Goal: Task Accomplishment & Management: Use online tool/utility

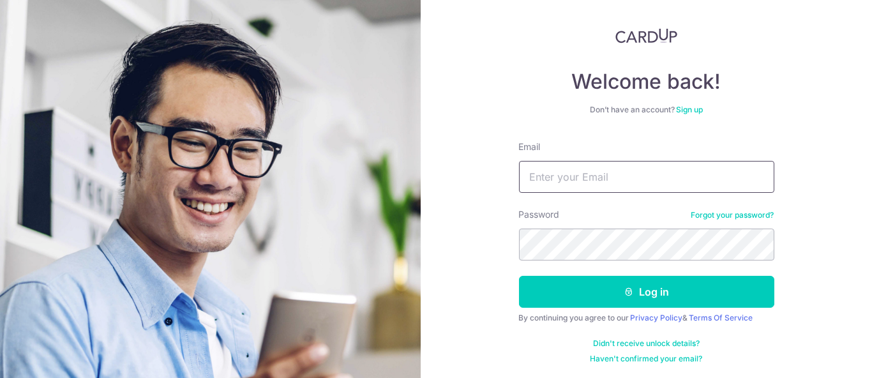
scroll to position [64, 0]
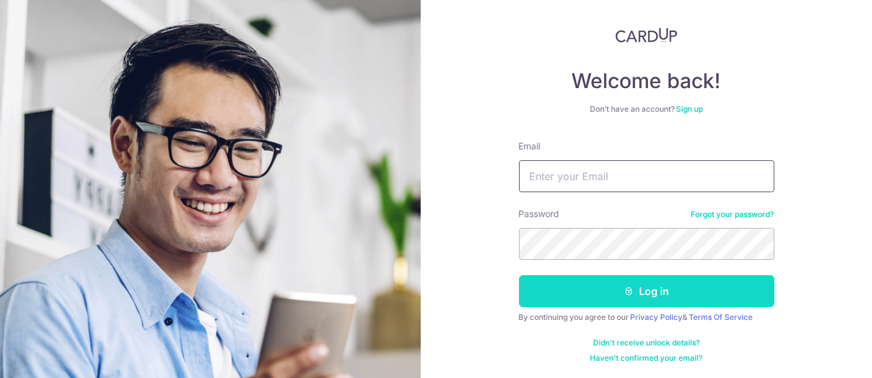
type input "[PERSON_NAME][EMAIL_ADDRESS][DOMAIN_NAME]"
click at [574, 285] on button "Log in" at bounding box center [646, 291] width 255 height 32
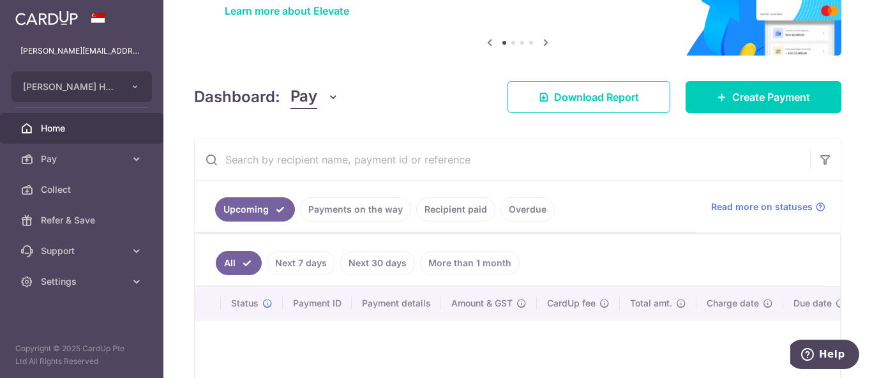
scroll to position [250, 0]
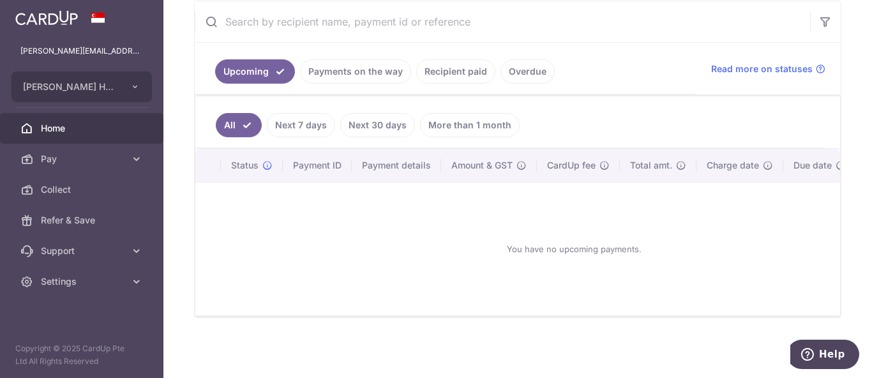
click at [465, 67] on link "Recipient paid" at bounding box center [455, 71] width 79 height 24
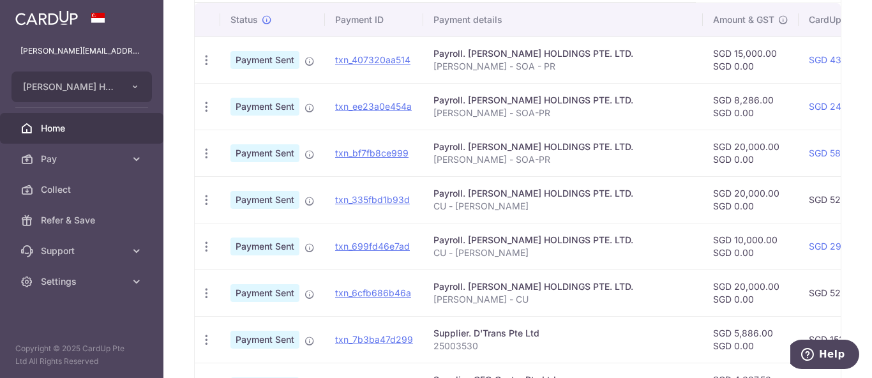
scroll to position [320, 0]
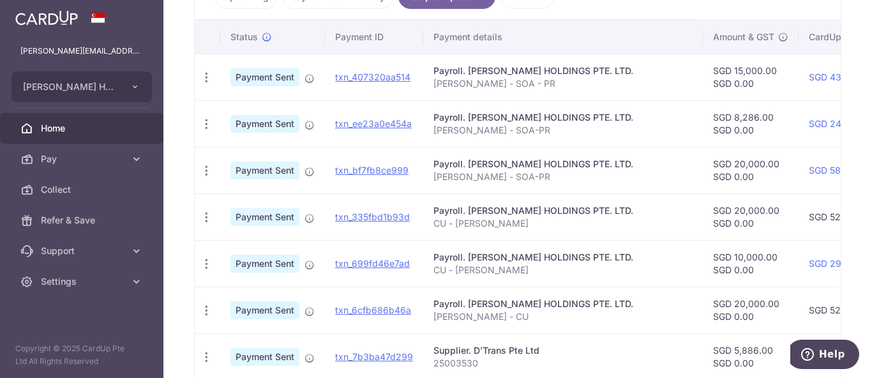
click at [56, 137] on link "Home" at bounding box center [81, 128] width 163 height 31
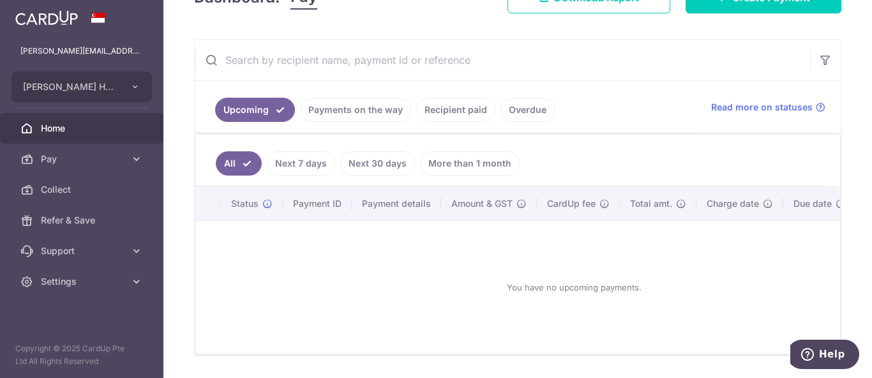
scroll to position [213, 0]
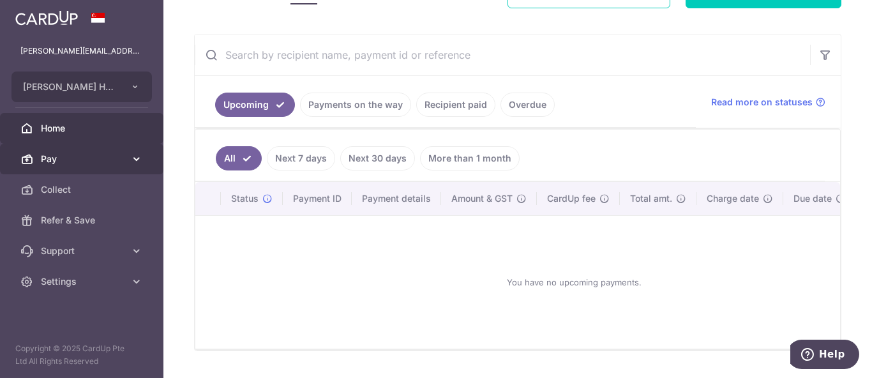
click at [62, 153] on span "Pay" at bounding box center [83, 159] width 84 height 13
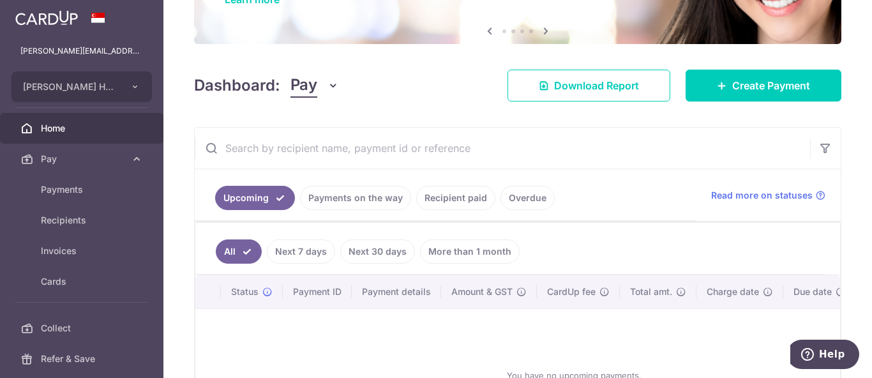
scroll to position [70, 0]
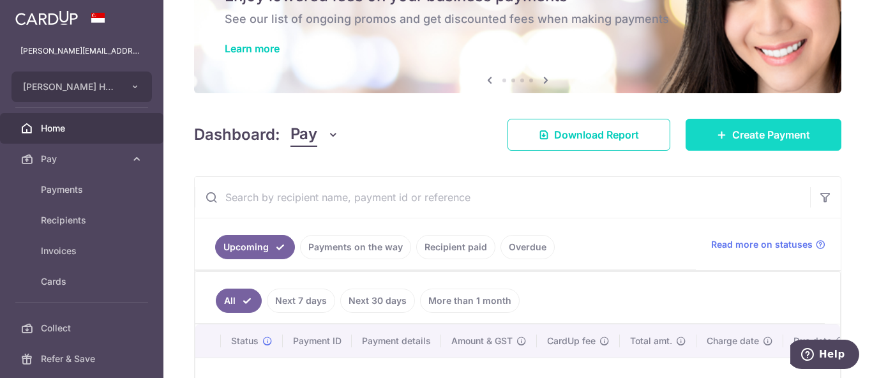
click at [723, 128] on link "Create Payment" at bounding box center [764, 135] width 156 height 32
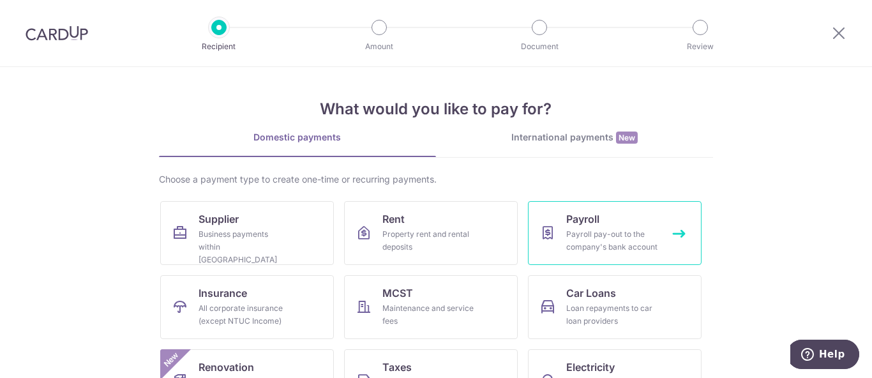
click at [536, 218] on link "Payroll Payroll pay-out to the company's bank account" at bounding box center [615, 233] width 174 height 64
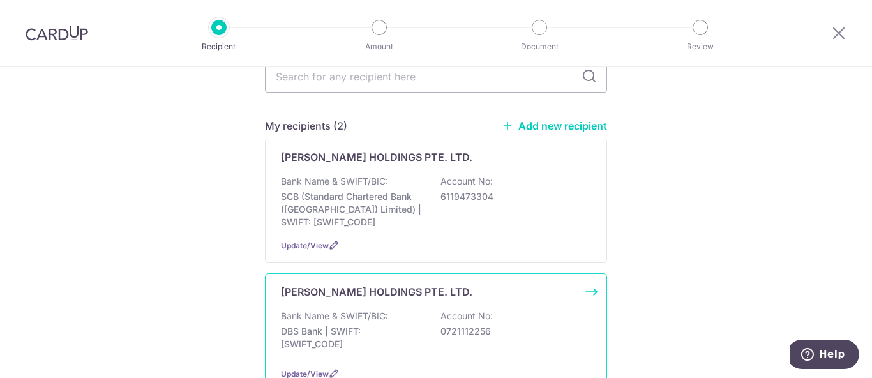
scroll to position [220, 0]
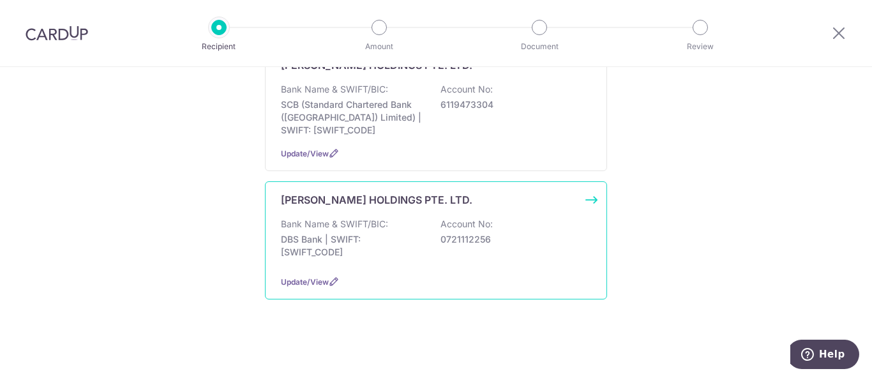
click at [411, 239] on p "DBS Bank | SWIFT: [SWIFT_CODE]" at bounding box center [352, 246] width 143 height 26
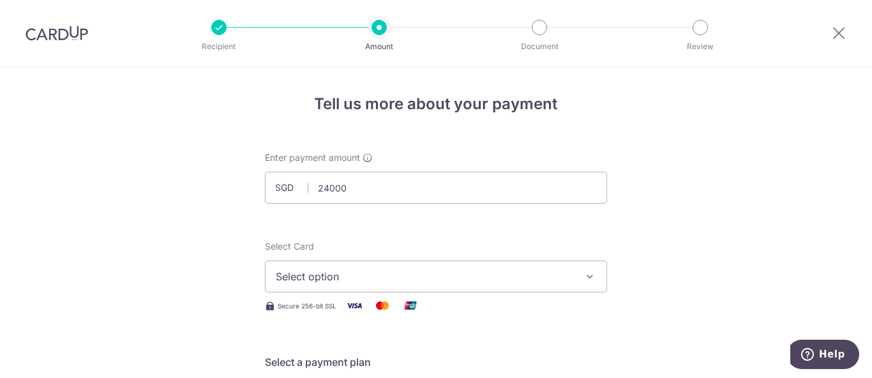
type input "24,000.00"
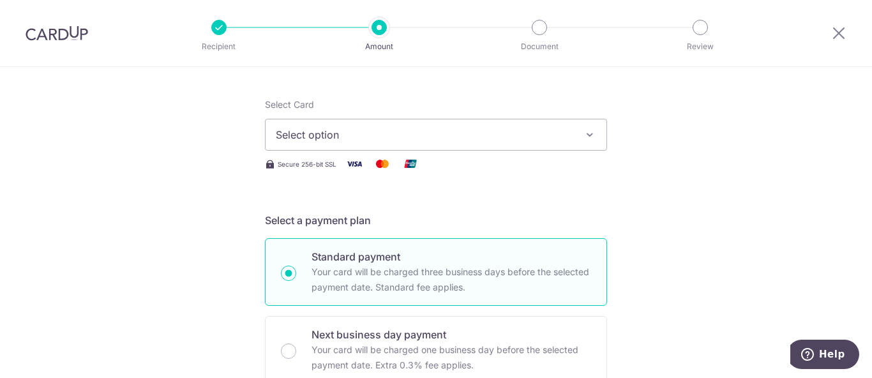
click at [430, 138] on span "Select option" at bounding box center [425, 134] width 298 height 15
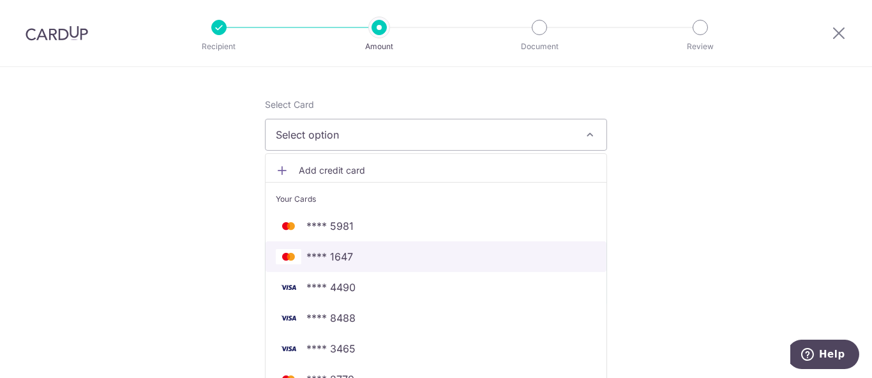
scroll to position [213, 0]
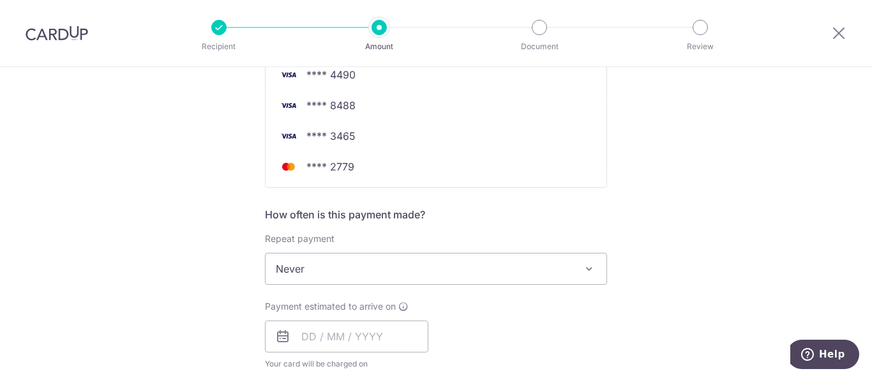
click at [166, 209] on div "Tell us more about your payment Enter payment amount SGD 24,000.00 24000.00 Sel…" at bounding box center [436, 327] width 872 height 1228
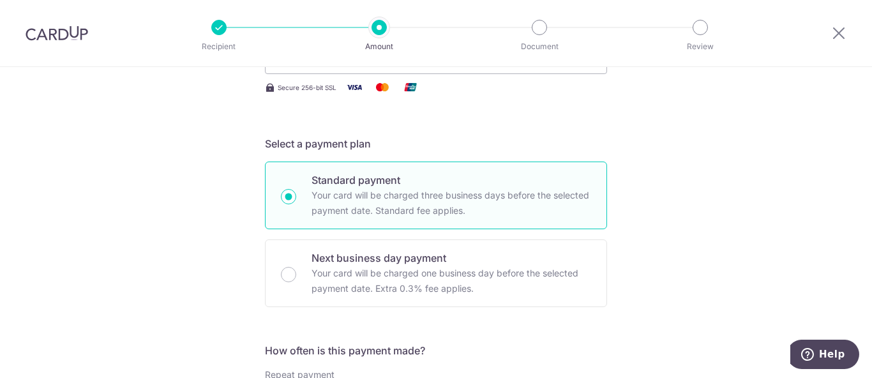
scroll to position [142, 0]
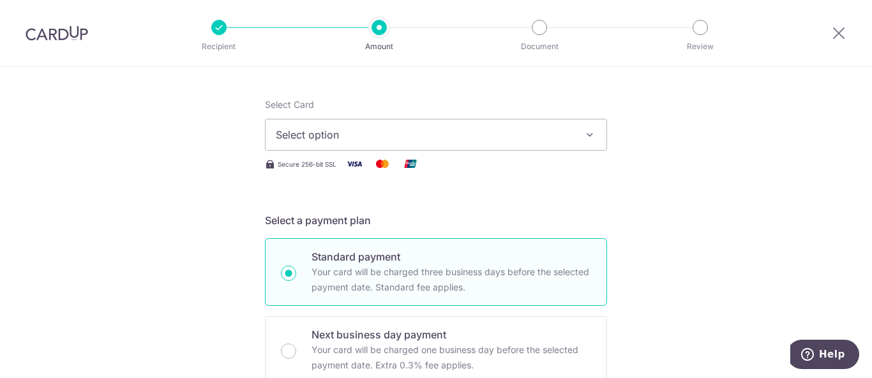
click at [412, 134] on span "Select option" at bounding box center [425, 134] width 298 height 15
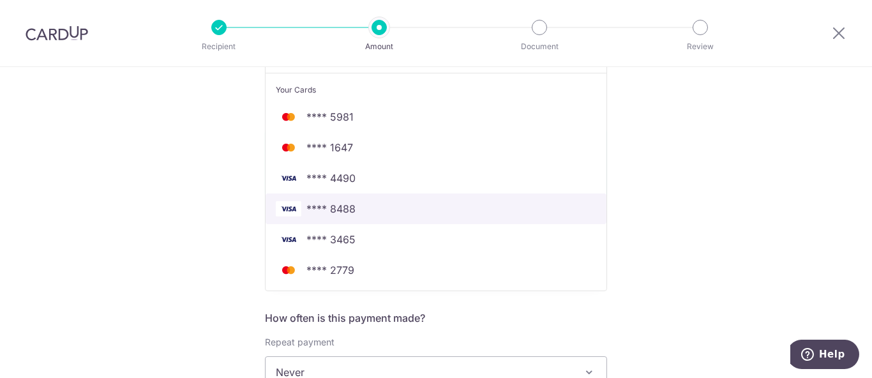
scroll to position [283, 0]
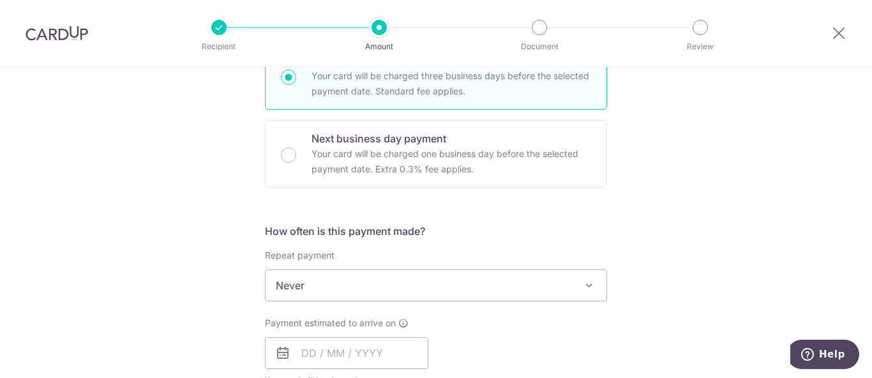
scroll to position [418, 0]
